Goal: Check status

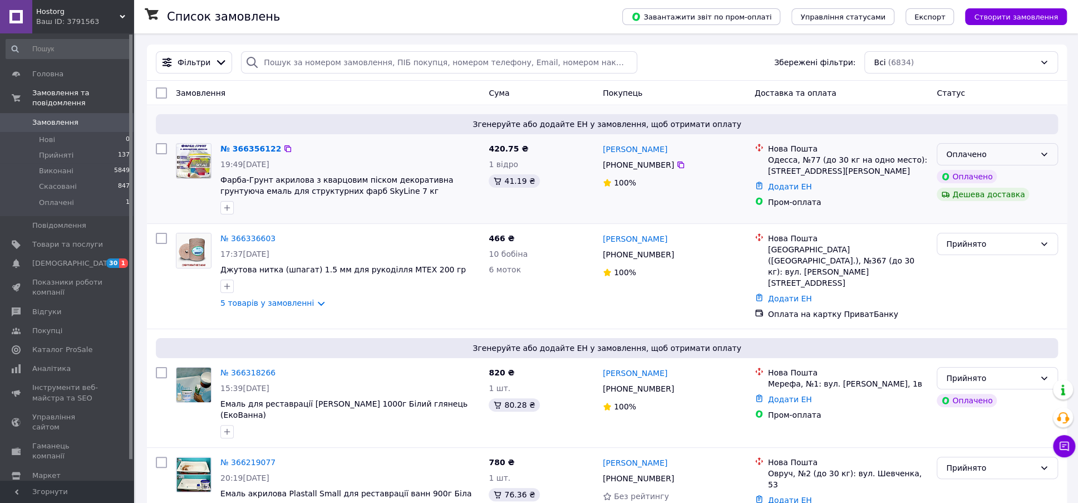
click at [1046, 152] on icon at bounding box center [1044, 154] width 9 height 9
click at [958, 171] on li "Прийнято" at bounding box center [997, 178] width 120 height 20
click at [46, 258] on span "[DEMOGRAPHIC_DATA]" at bounding box center [73, 263] width 82 height 10
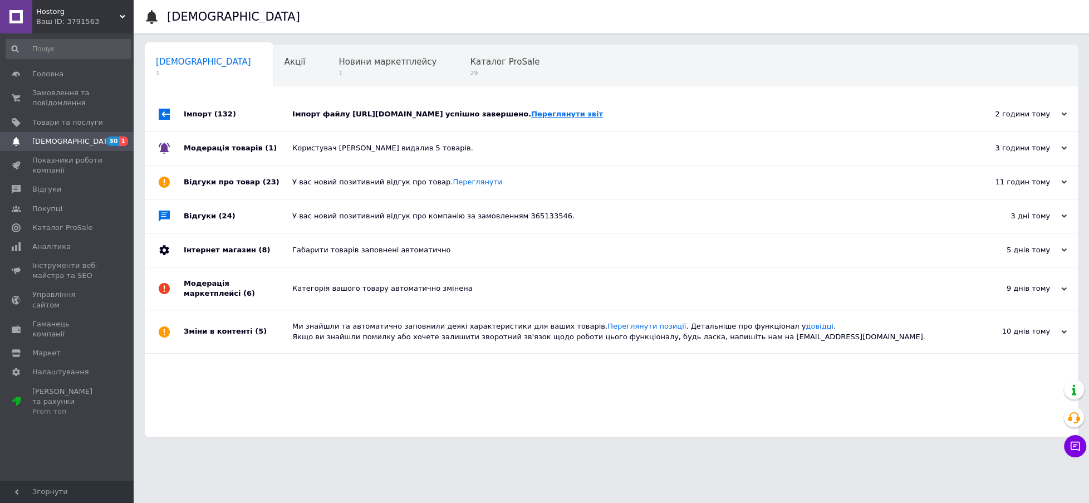
click at [531, 118] on link "Переглянути звіт" at bounding box center [567, 114] width 72 height 8
